Goal: Information Seeking & Learning: Understand process/instructions

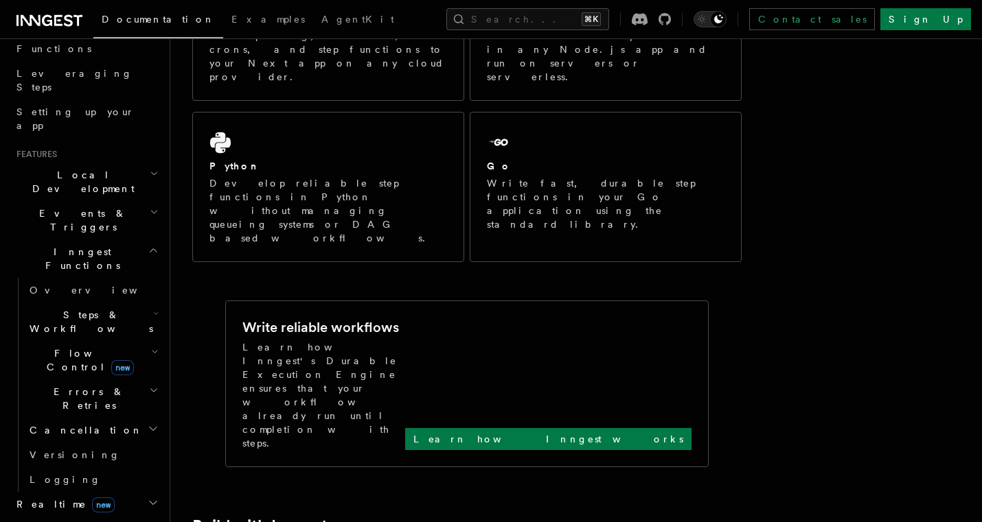
scroll to position [164, 0]
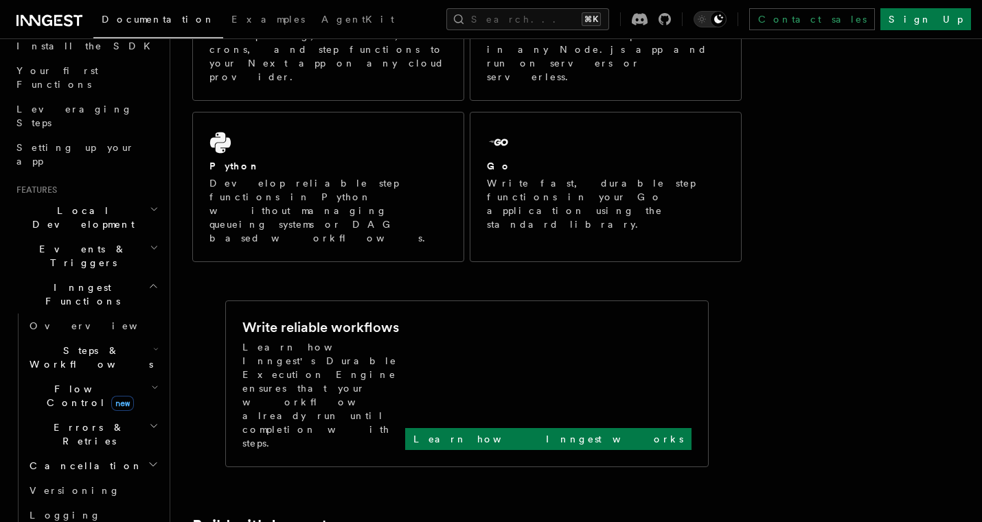
click at [150, 242] on icon "button" at bounding box center [154, 247] width 9 height 11
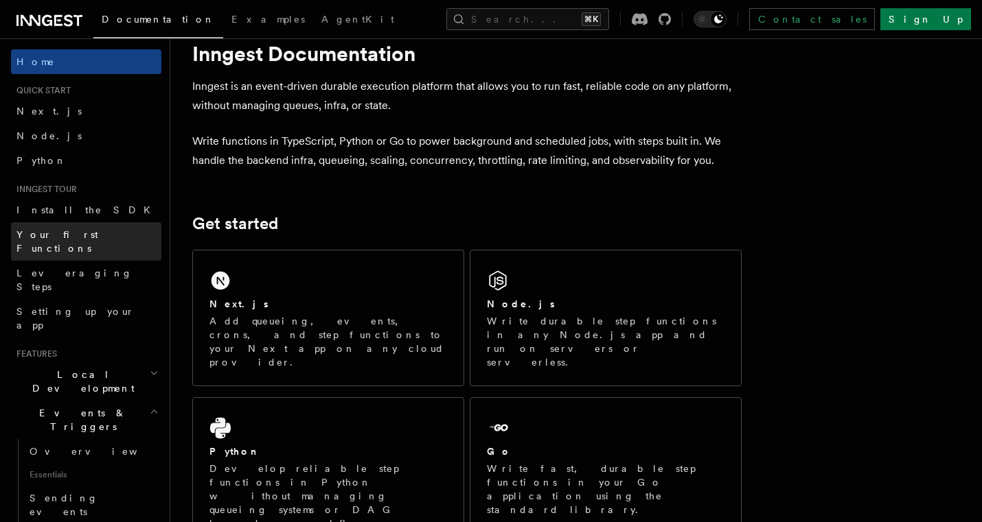
scroll to position [0, 0]
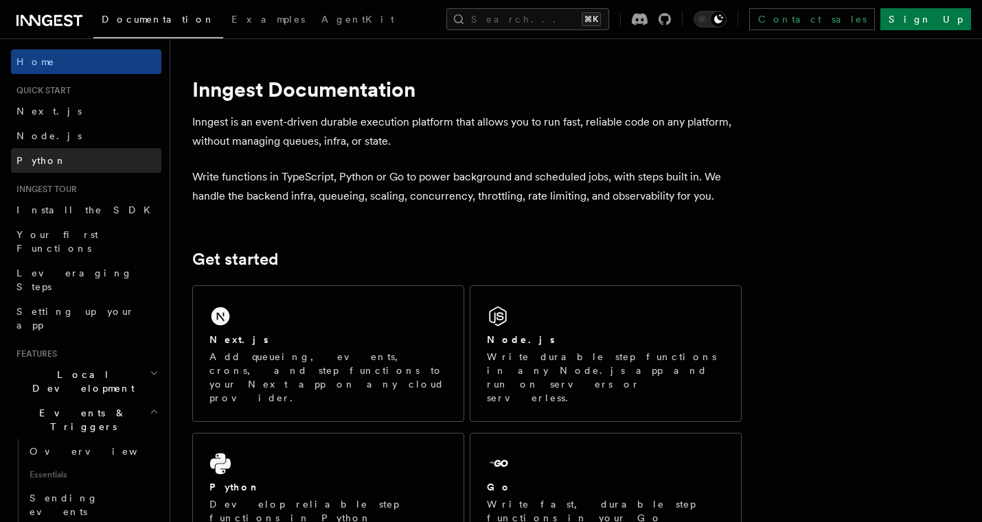
click at [104, 158] on link "Python" at bounding box center [86, 160] width 150 height 25
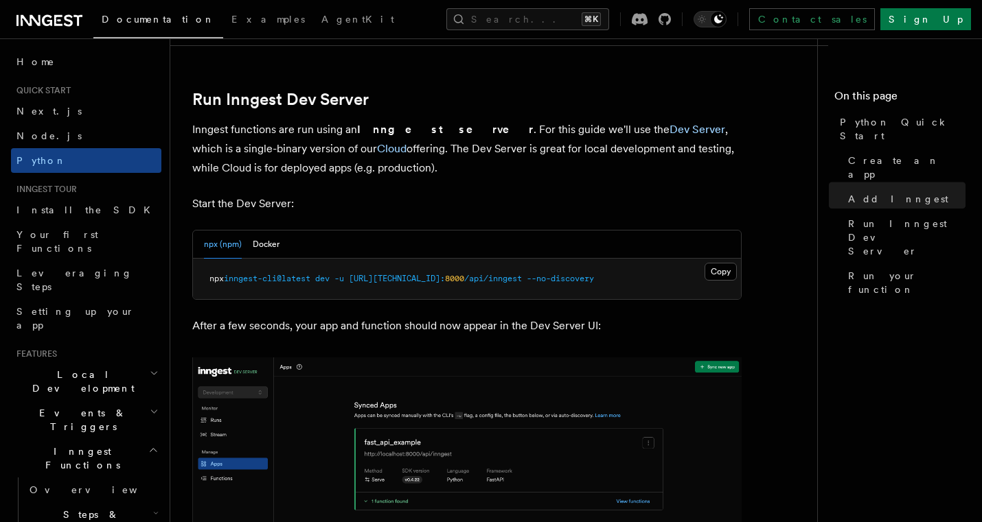
scroll to position [1629, 0]
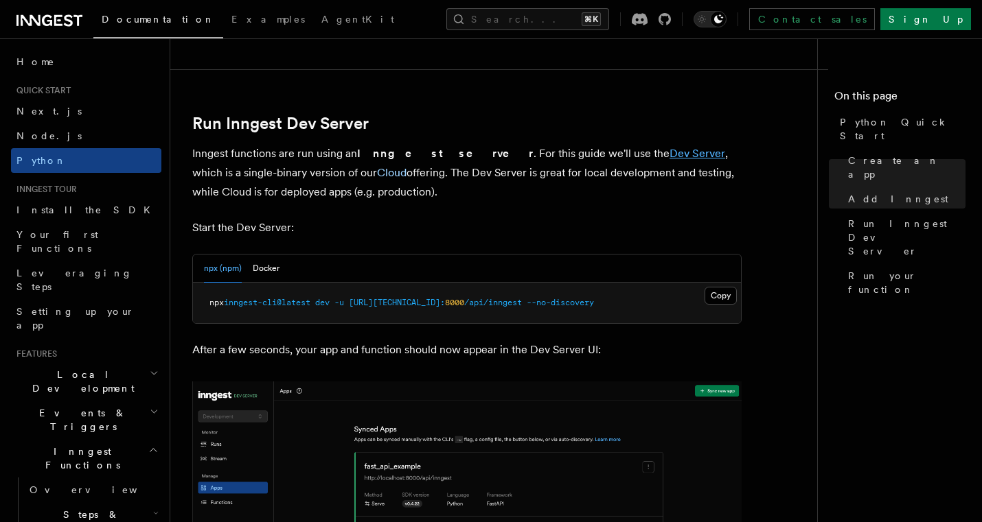
click at [669, 154] on link "Dev Server" at bounding box center [697, 153] width 56 height 13
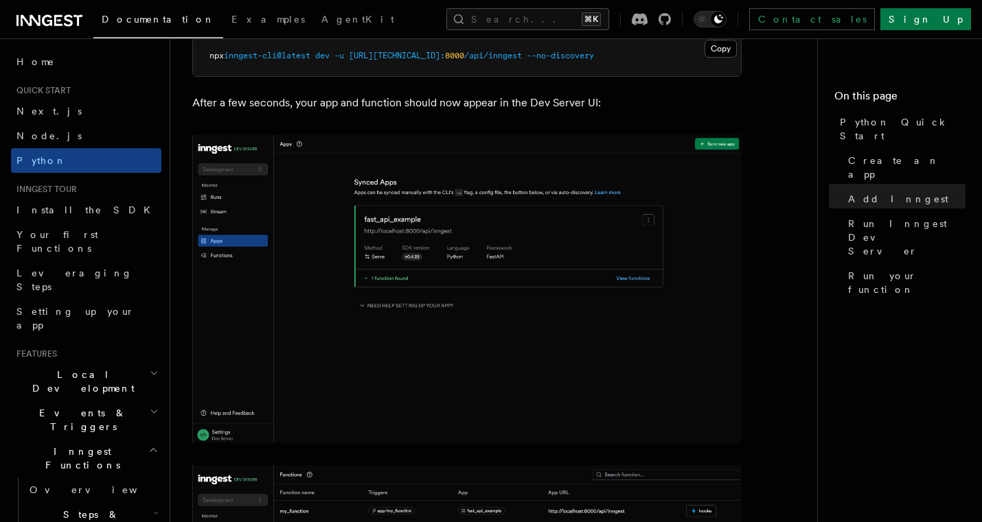
scroll to position [1782, 0]
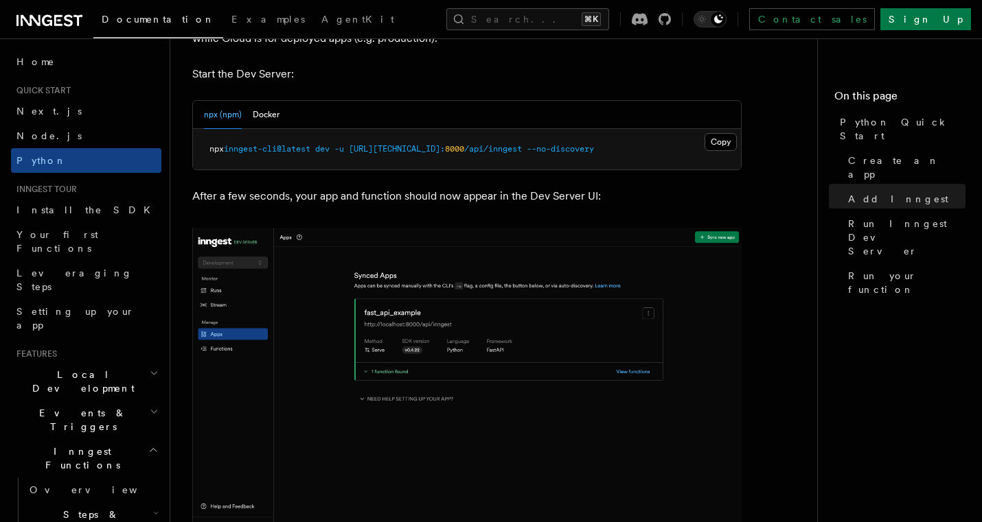
click at [96, 363] on h2 "Local Development" at bounding box center [86, 382] width 150 height 38
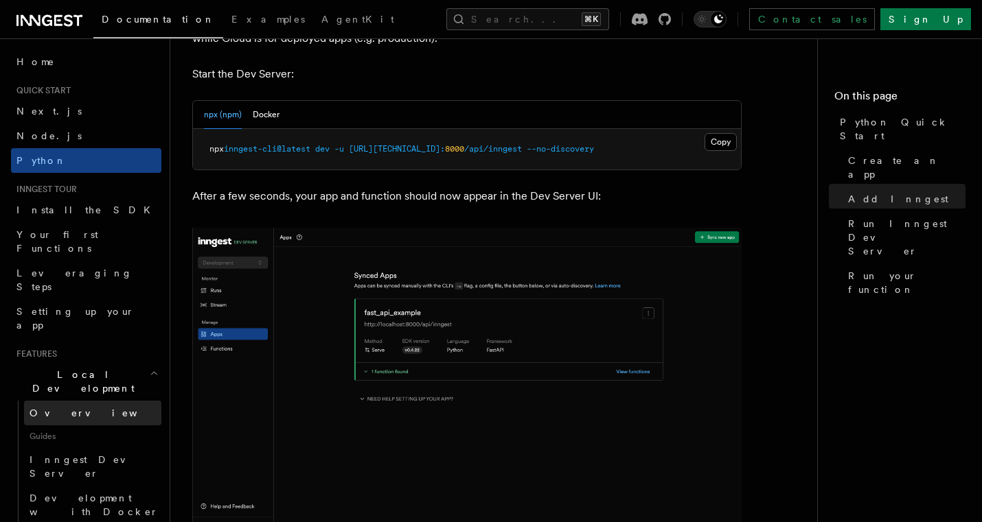
click at [100, 401] on link "Overview" at bounding box center [92, 413] width 137 height 25
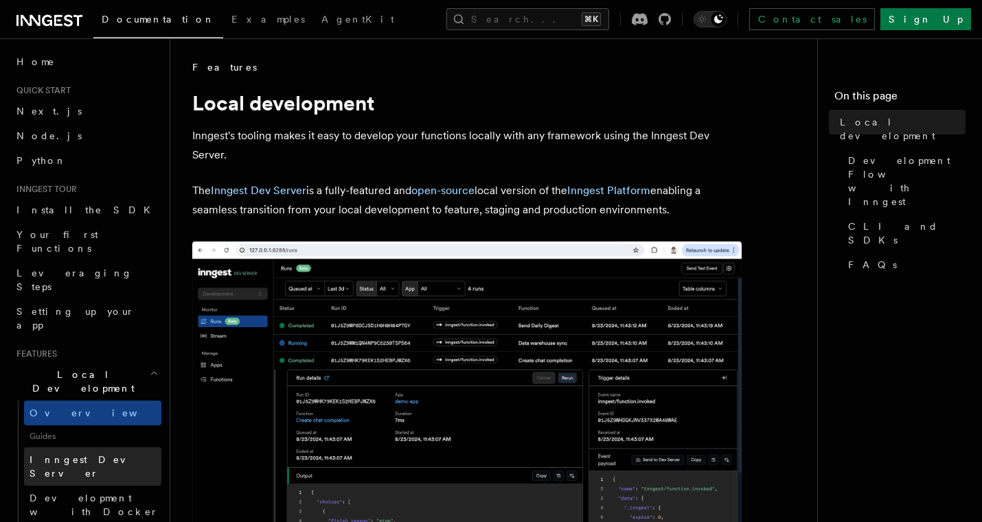
click at [105, 448] on link "Inngest Dev Server" at bounding box center [92, 467] width 137 height 38
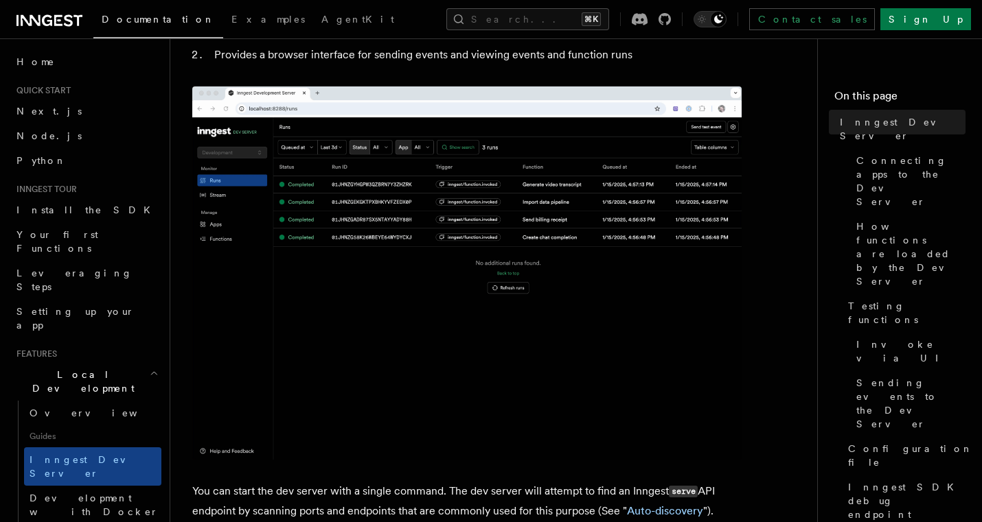
scroll to position [373, 0]
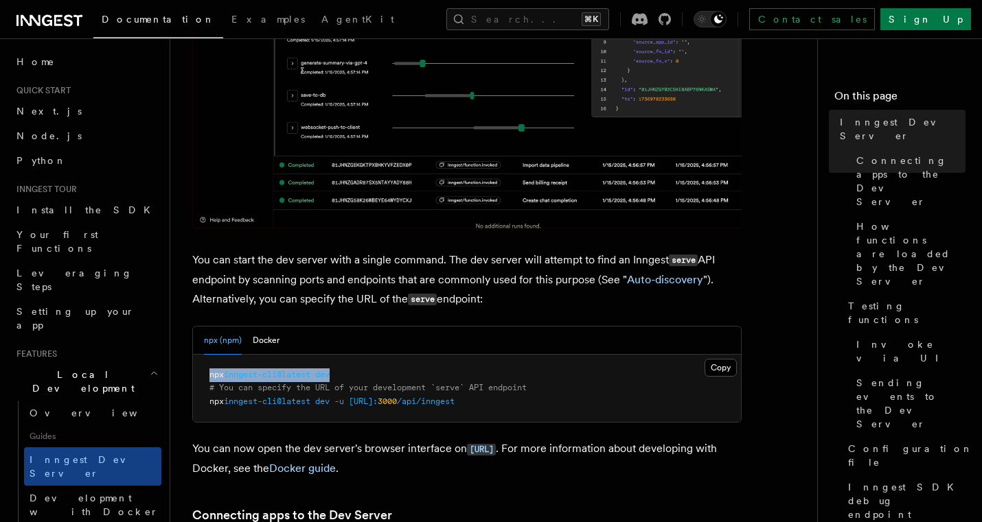
drag, startPoint x: 345, startPoint y: 375, endPoint x: 196, endPoint y: 378, distance: 149.0
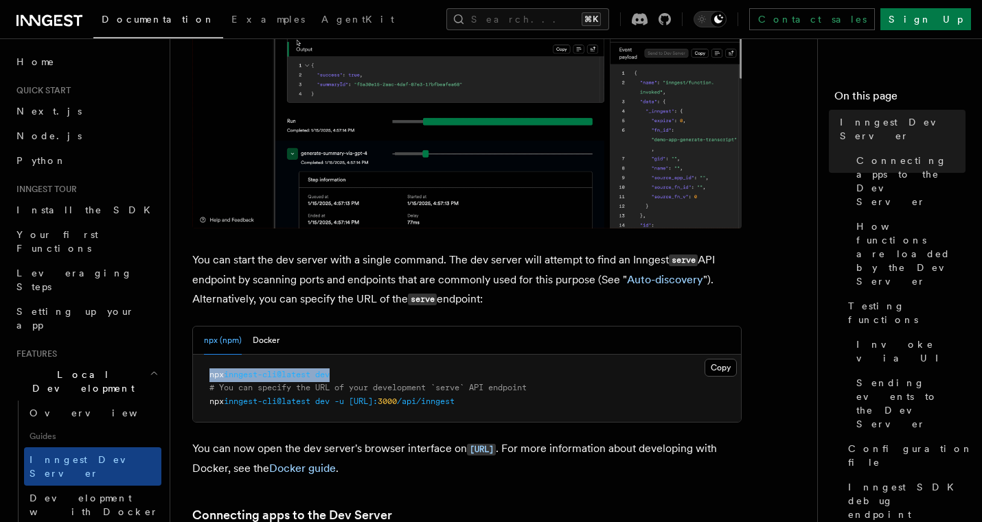
click at [196, 378] on pre "npx inngest-cli@latest dev # You can specify the URL of your development `serve…" at bounding box center [467, 389] width 548 height 68
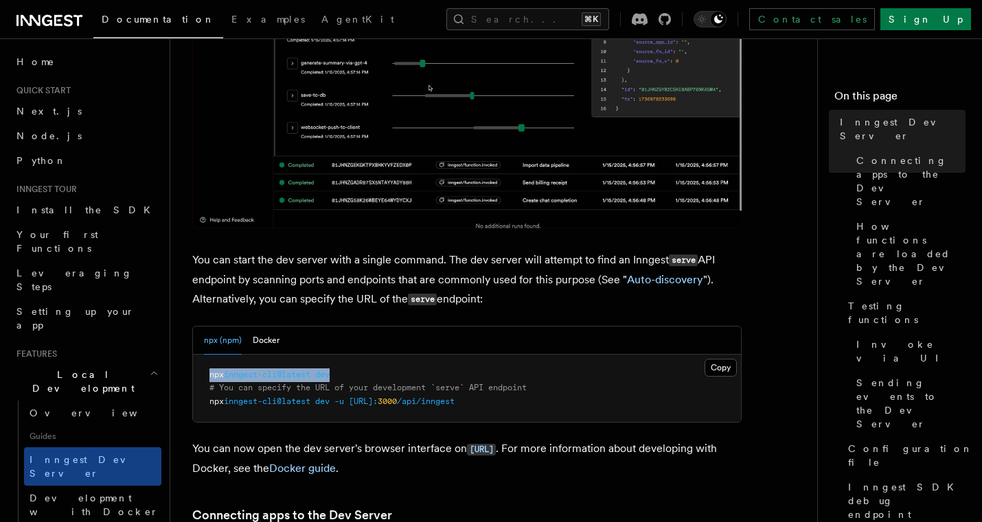
copy span "npx inngest-cli@latest dev"
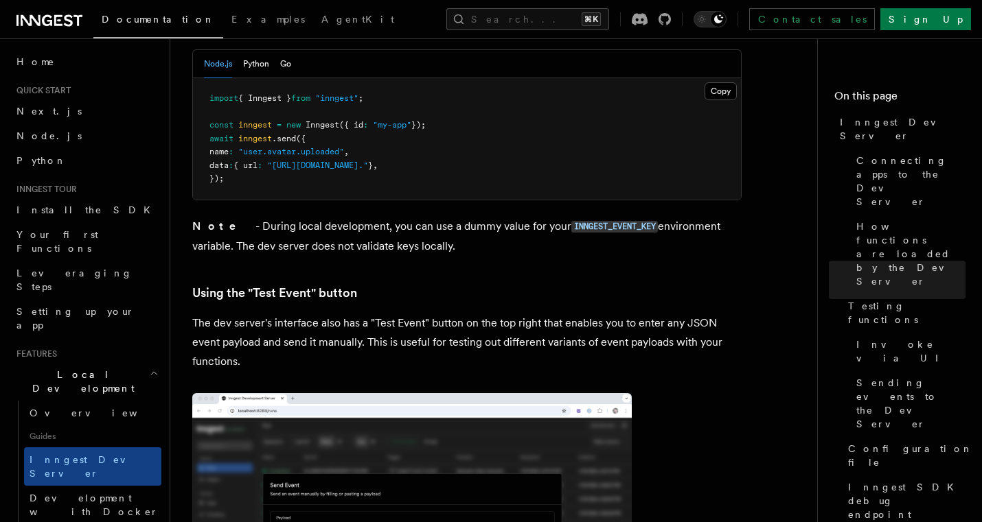
scroll to position [2640, 0]
